Goal: Task Accomplishment & Management: Use online tool/utility

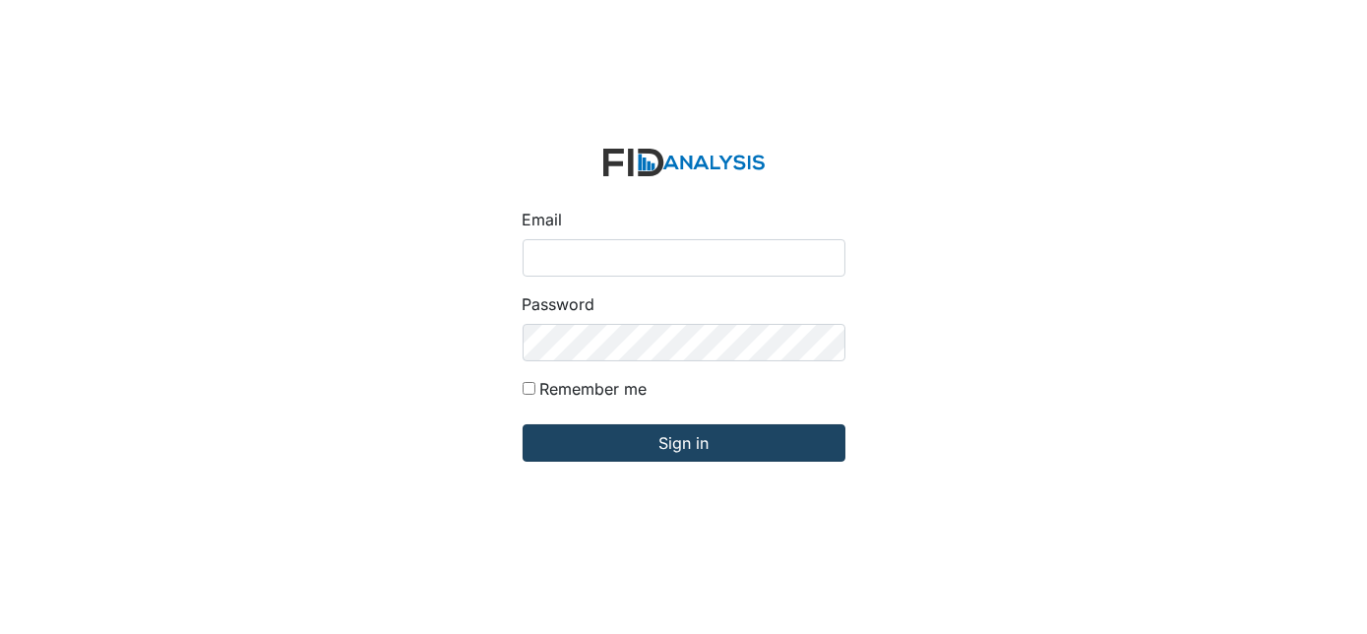
type input "[EMAIL_ADDRESS][DOMAIN_NAME]"
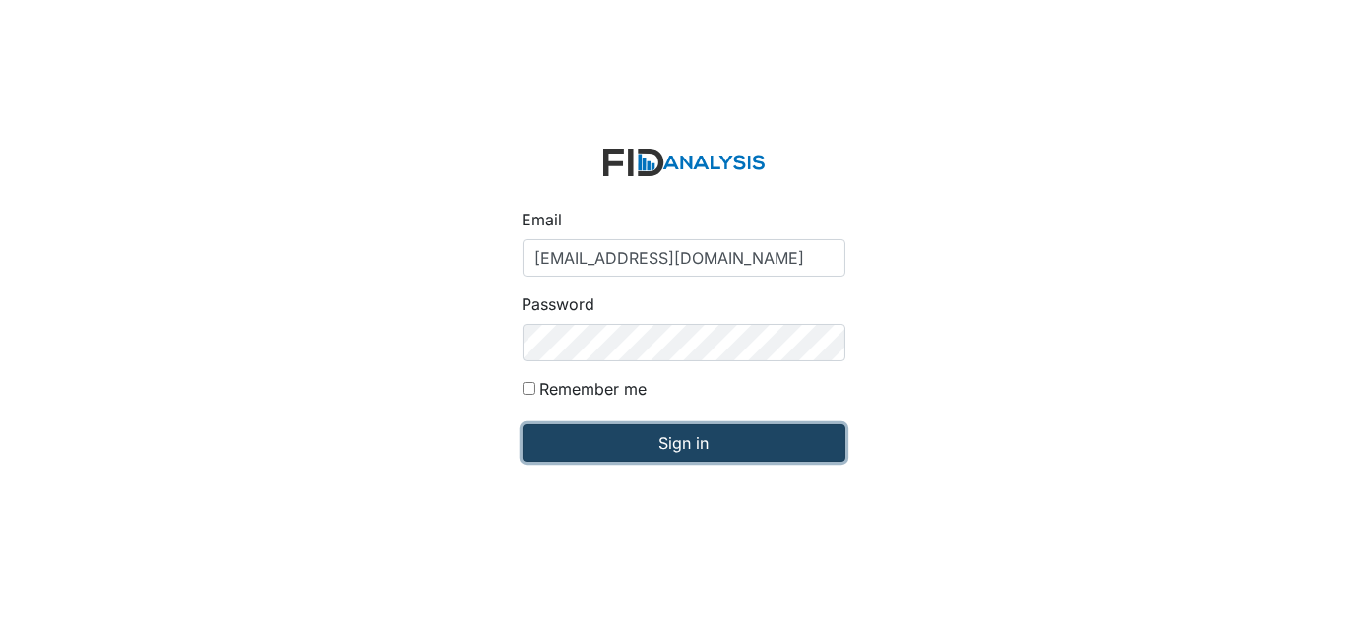
click at [683, 435] on input "Sign in" at bounding box center [683, 442] width 323 height 37
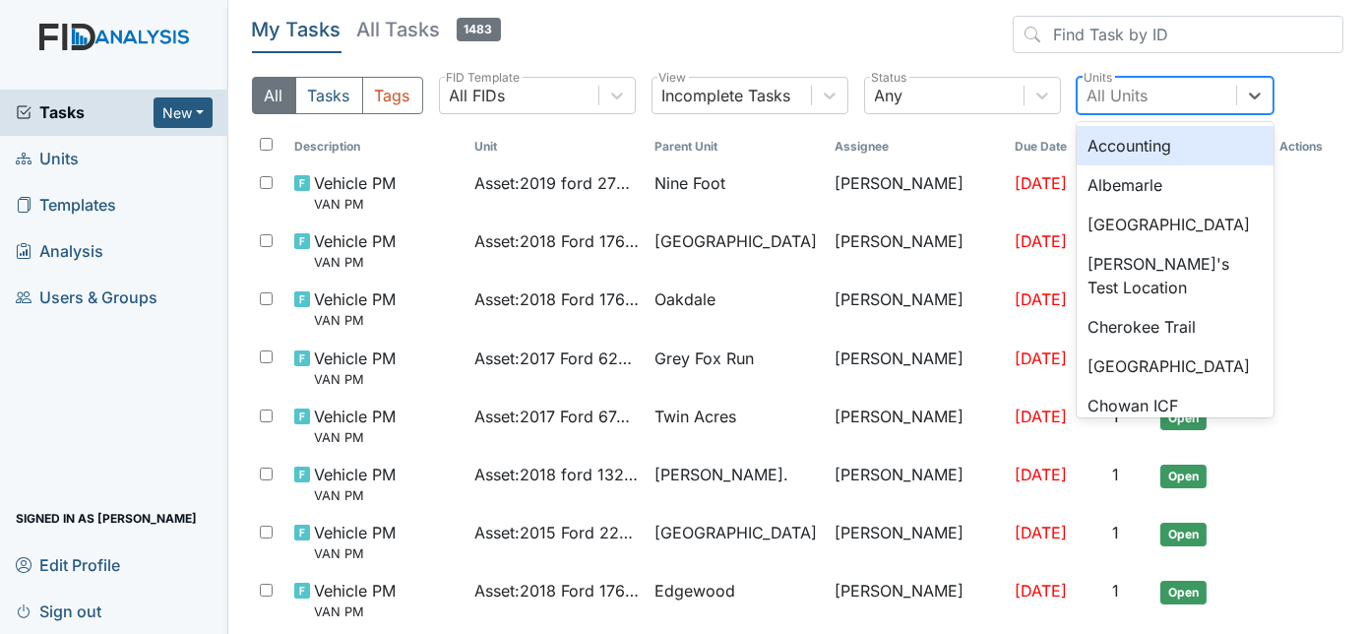
click at [1122, 92] on div "All Units" at bounding box center [1117, 96] width 61 height 24
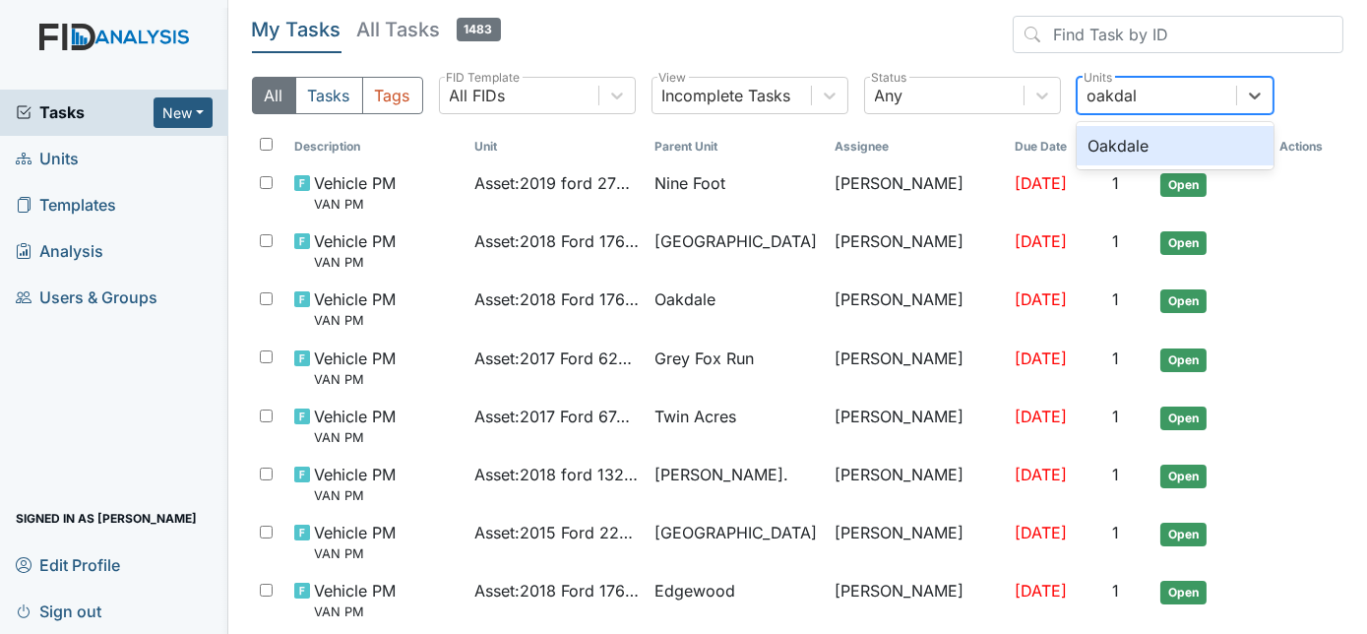
type input "oakdale"
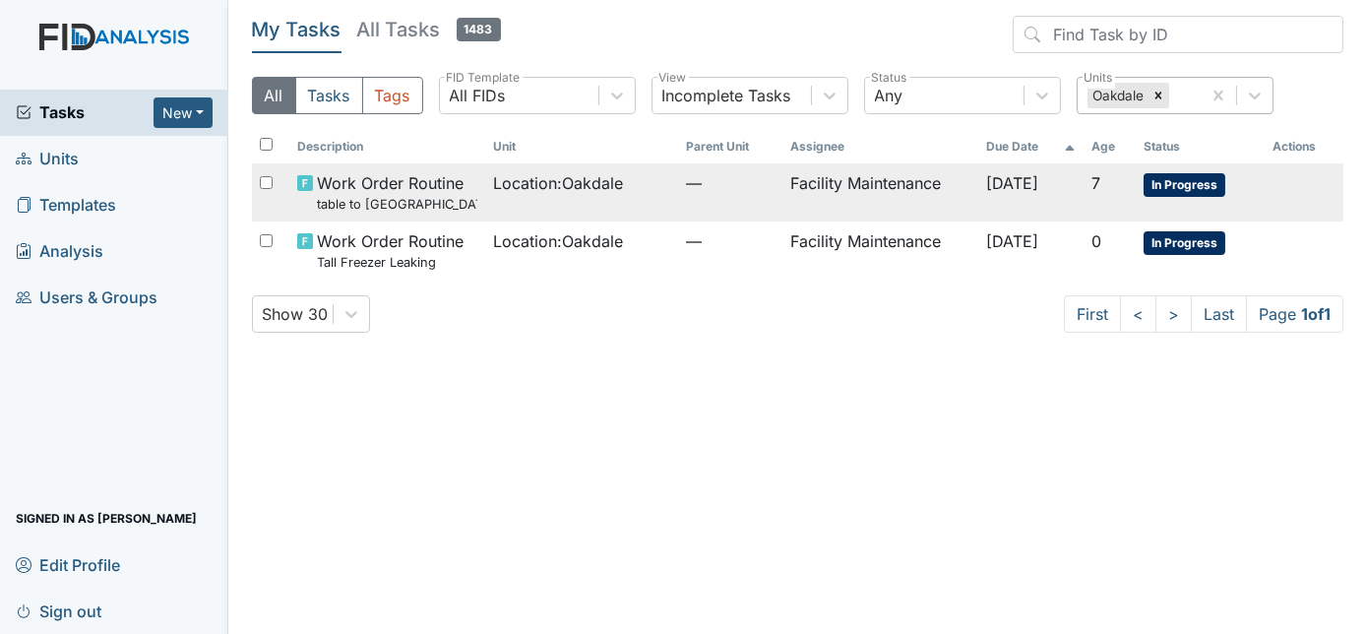
click at [552, 214] on td "Location : Oakdale" at bounding box center [581, 192] width 193 height 58
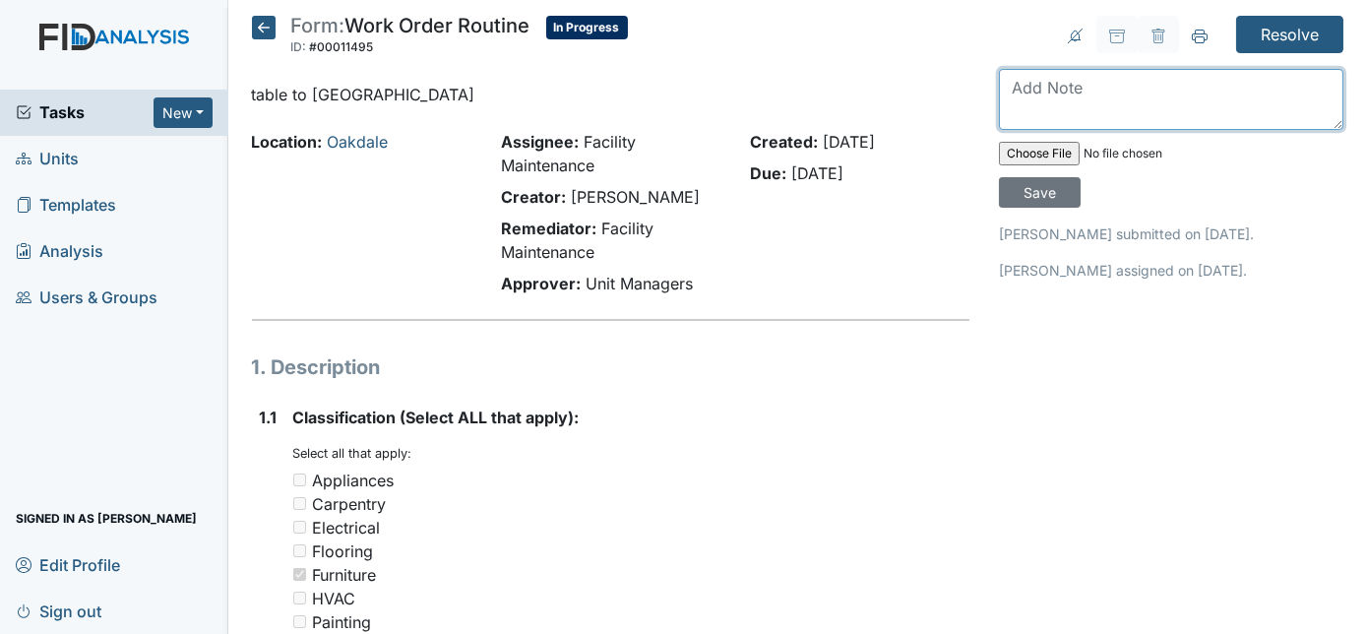
click at [1068, 96] on textarea at bounding box center [1171, 99] width 344 height 61
type textarea "removed old table put in new table"
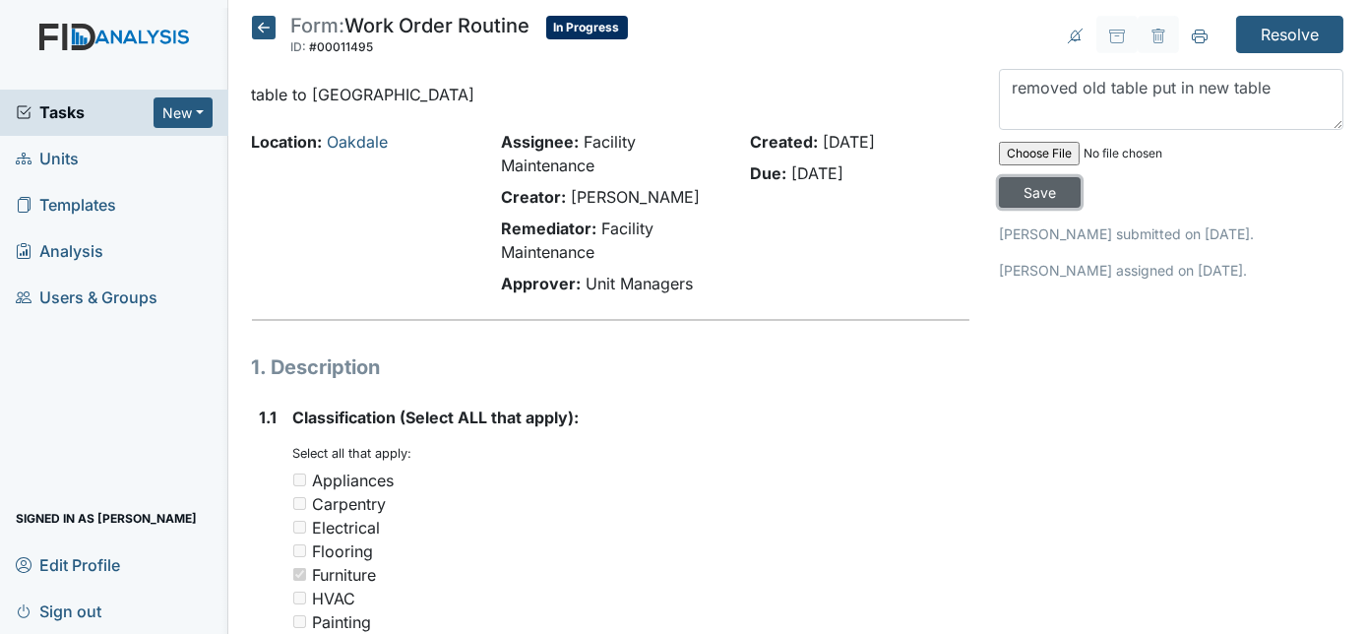
click at [1080, 177] on input "Save" at bounding box center [1040, 192] width 82 height 31
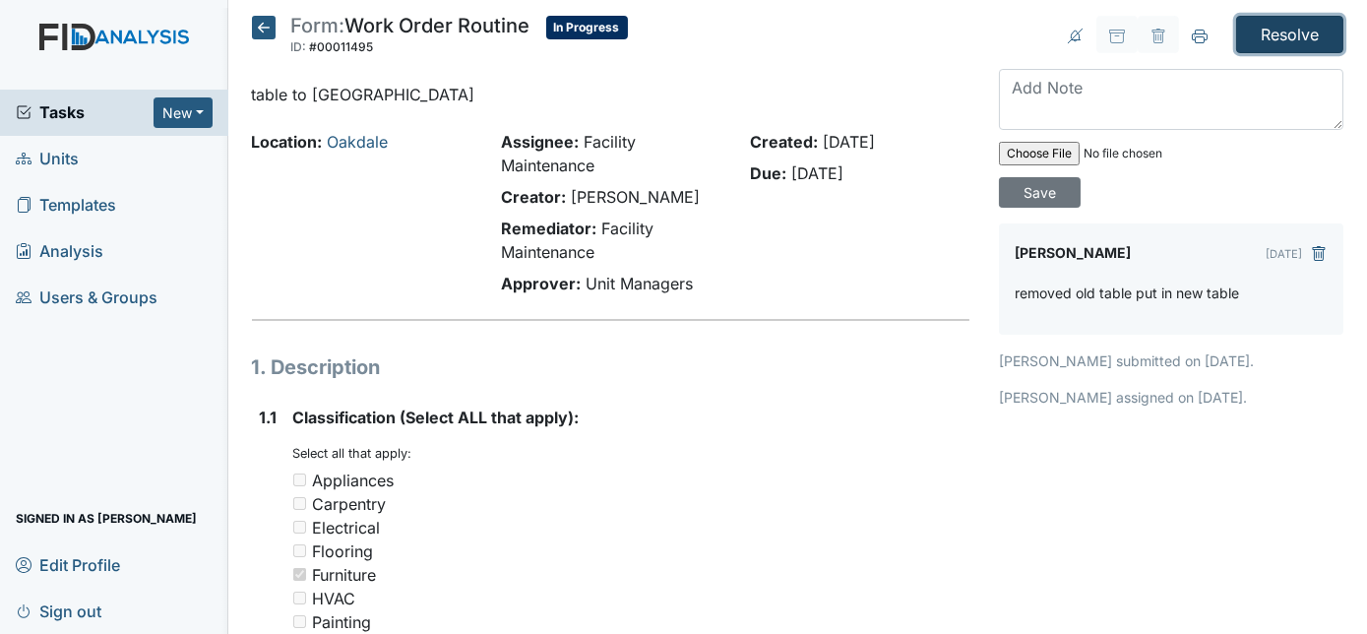
click at [1285, 29] on input "Resolve" at bounding box center [1289, 34] width 107 height 37
